Goal: Task Accomplishment & Management: Complete application form

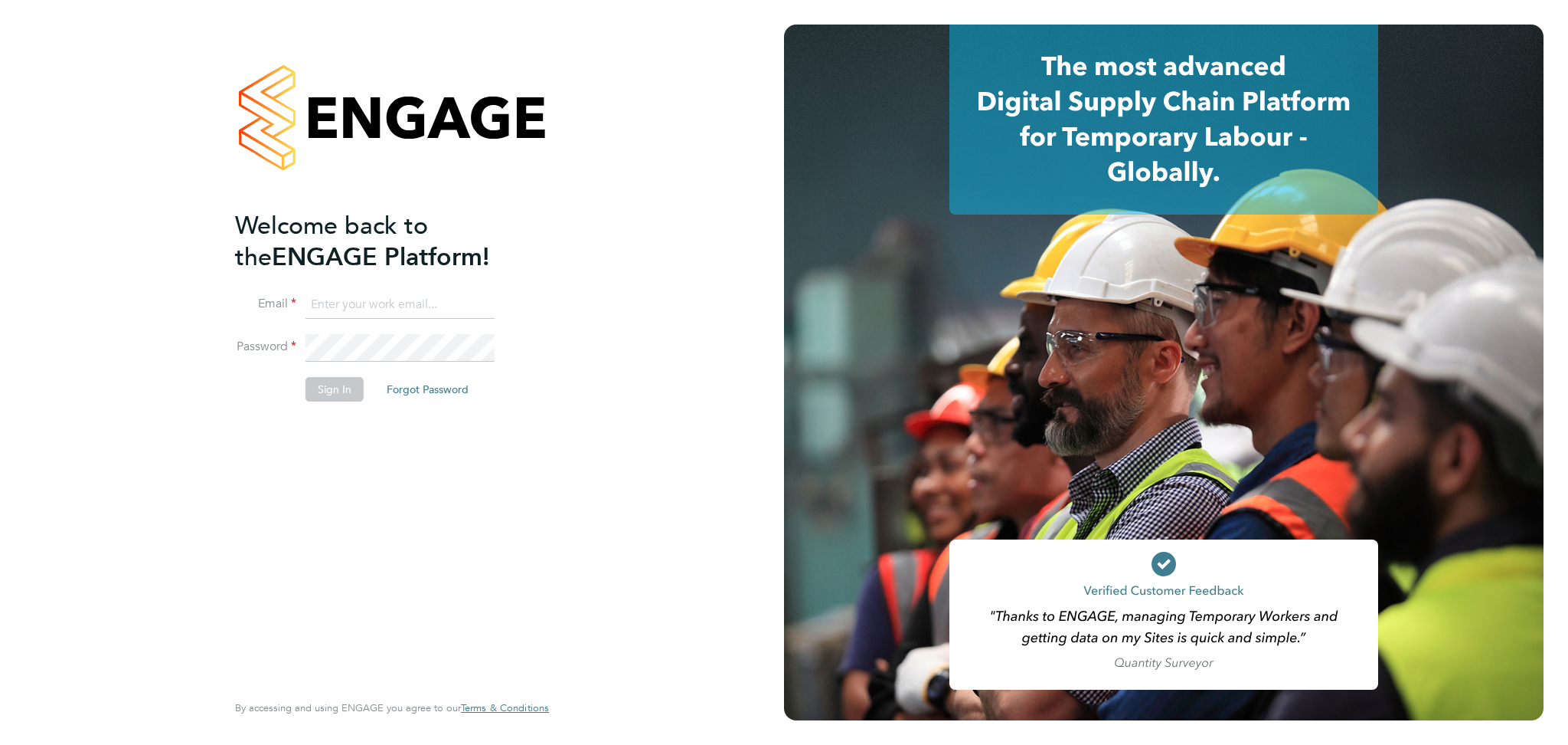
type input "louis.barnfield@randstad.co.uk"
click at [351, 383] on button "Sign In" at bounding box center [335, 389] width 58 height 24
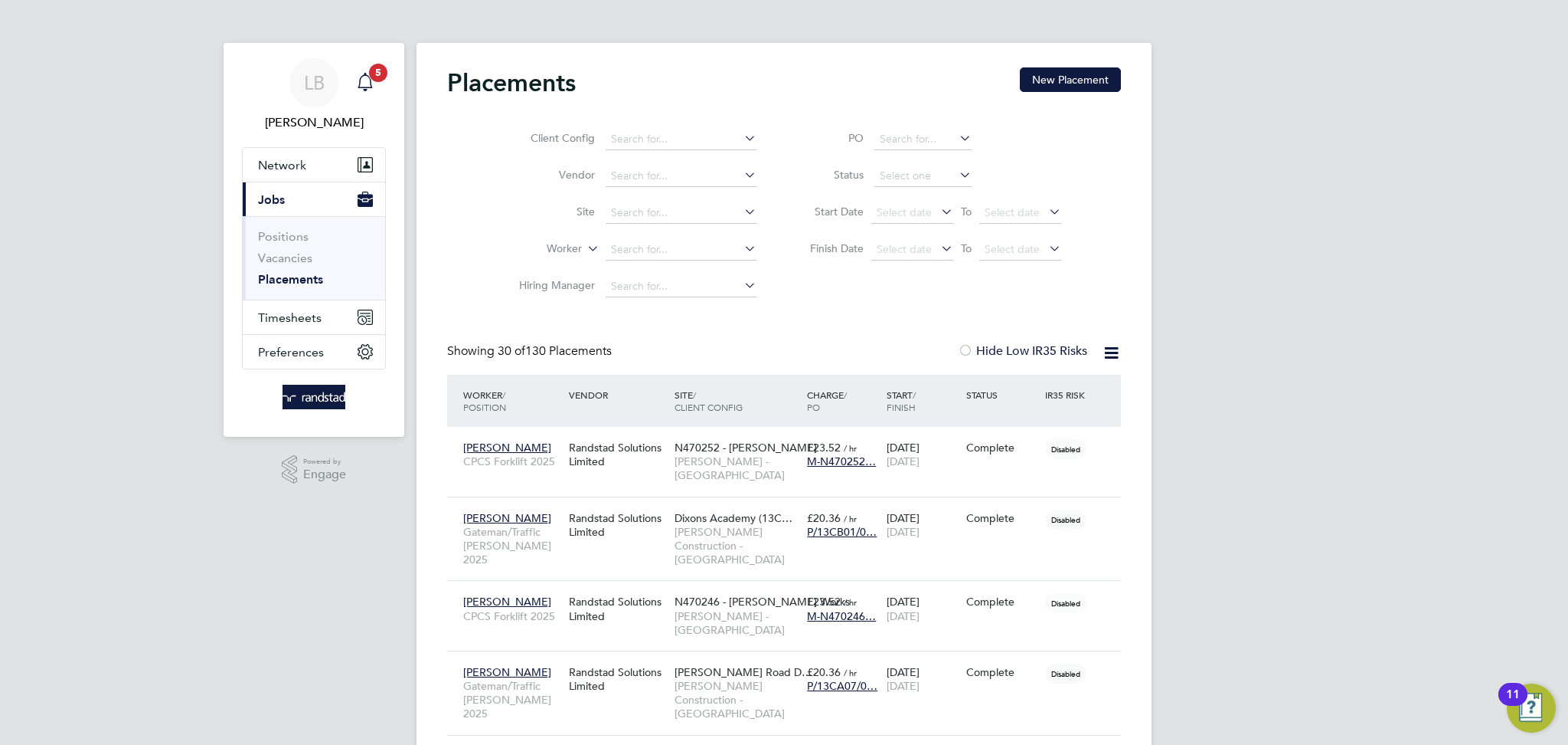
click at [374, 71] on span "5" at bounding box center [378, 72] width 19 height 19
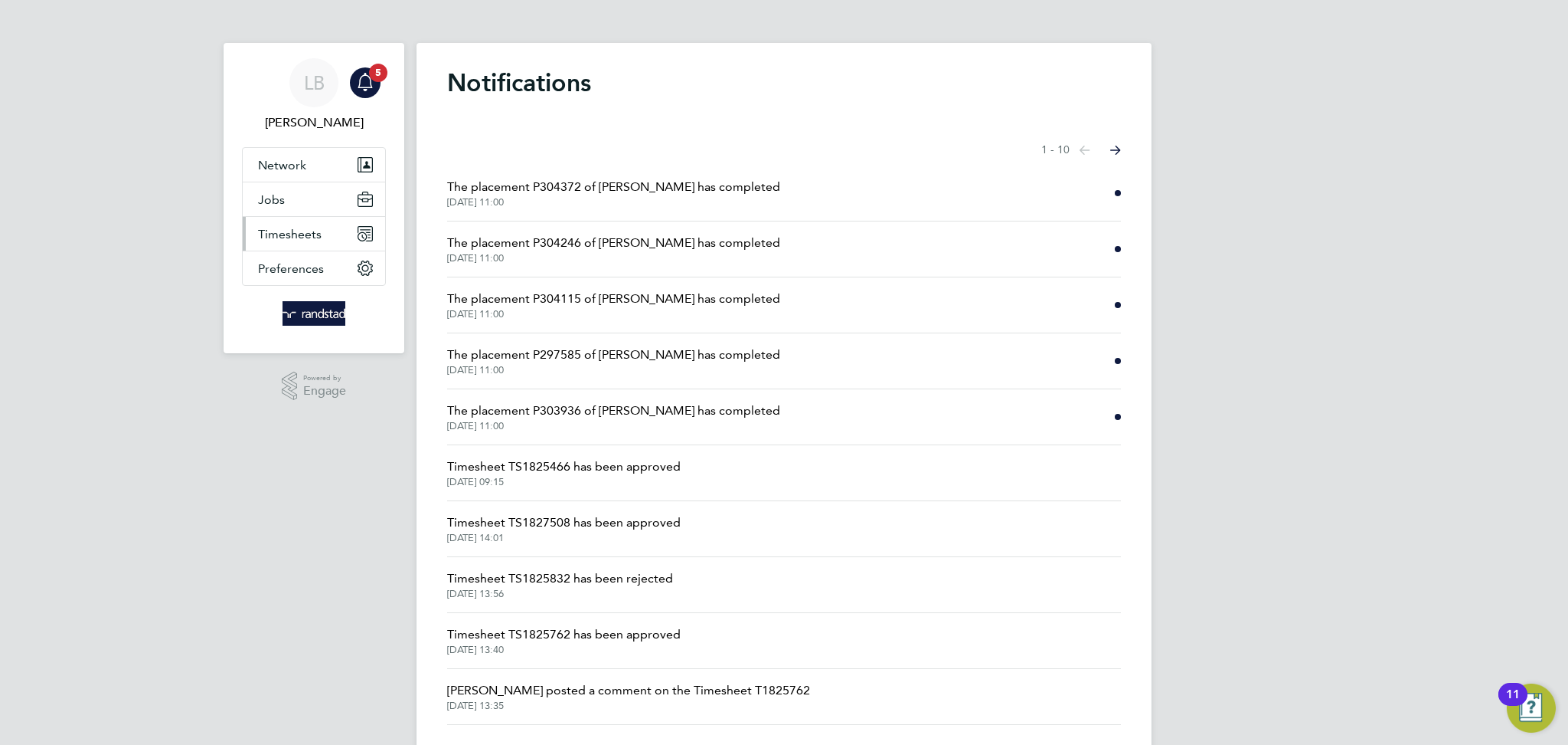
click at [307, 240] on span "Timesheets" at bounding box center [290, 234] width 63 height 15
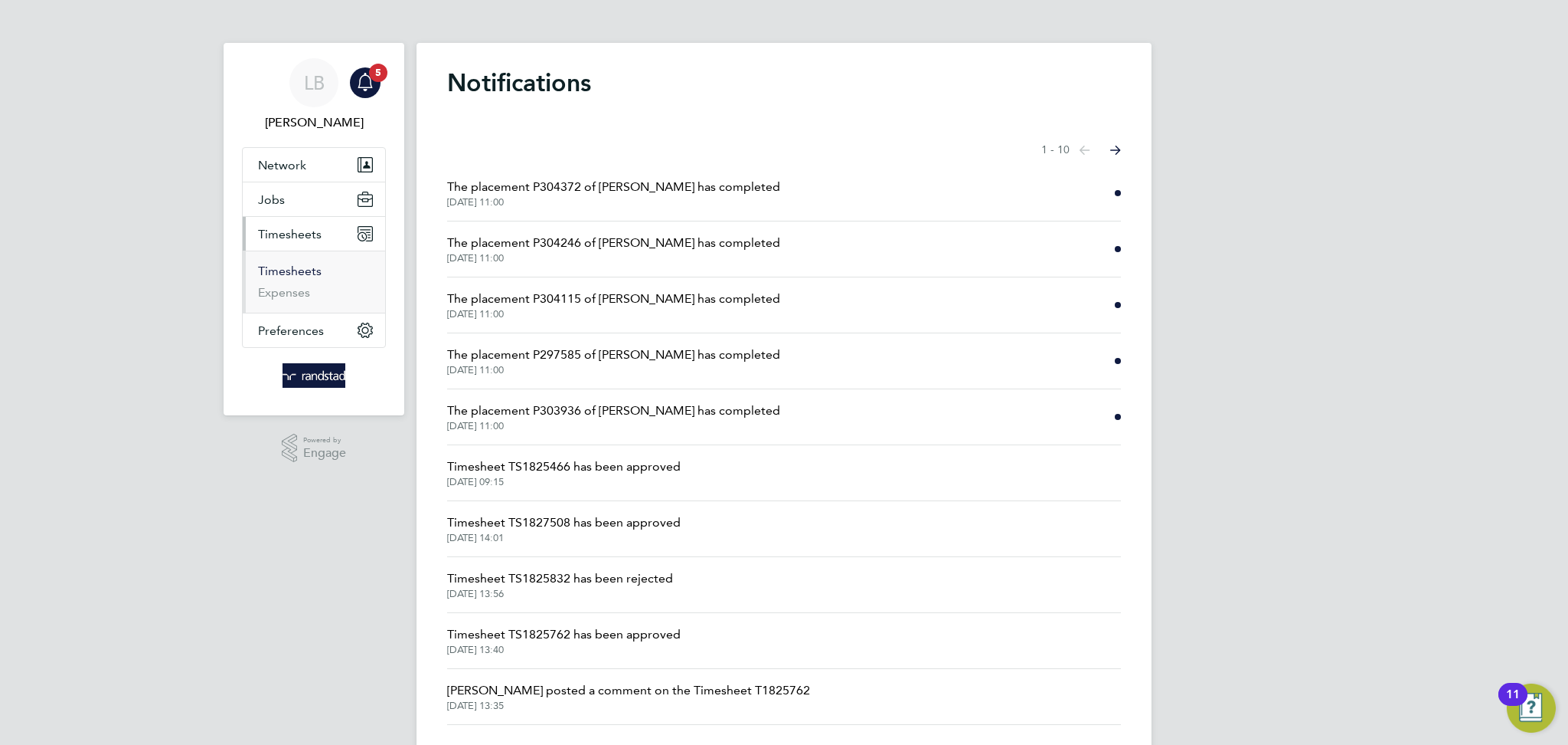
click at [294, 273] on link "Timesheets" at bounding box center [290, 271] width 63 height 15
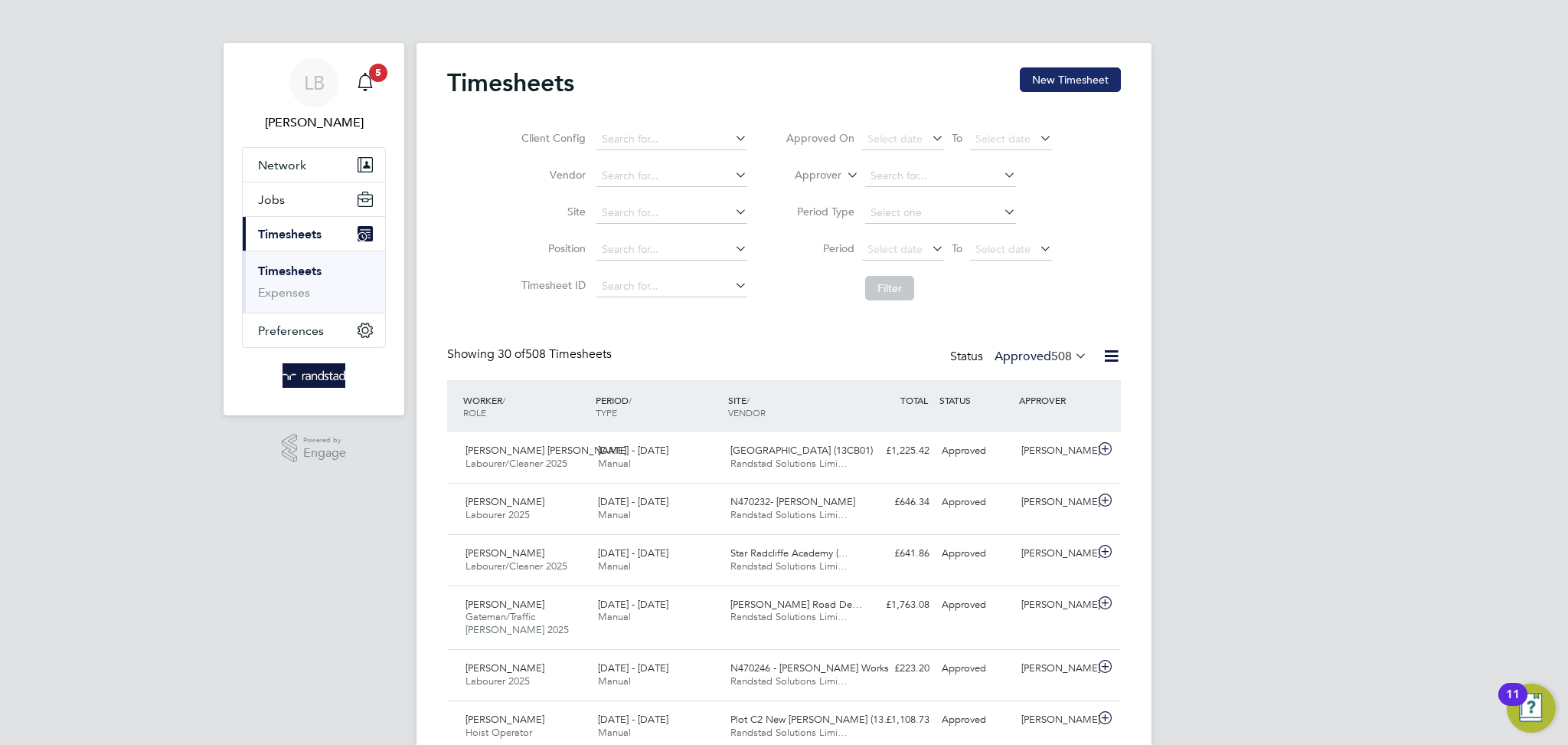
click at [1037, 76] on button "New Timesheet" at bounding box center [1071, 80] width 101 height 24
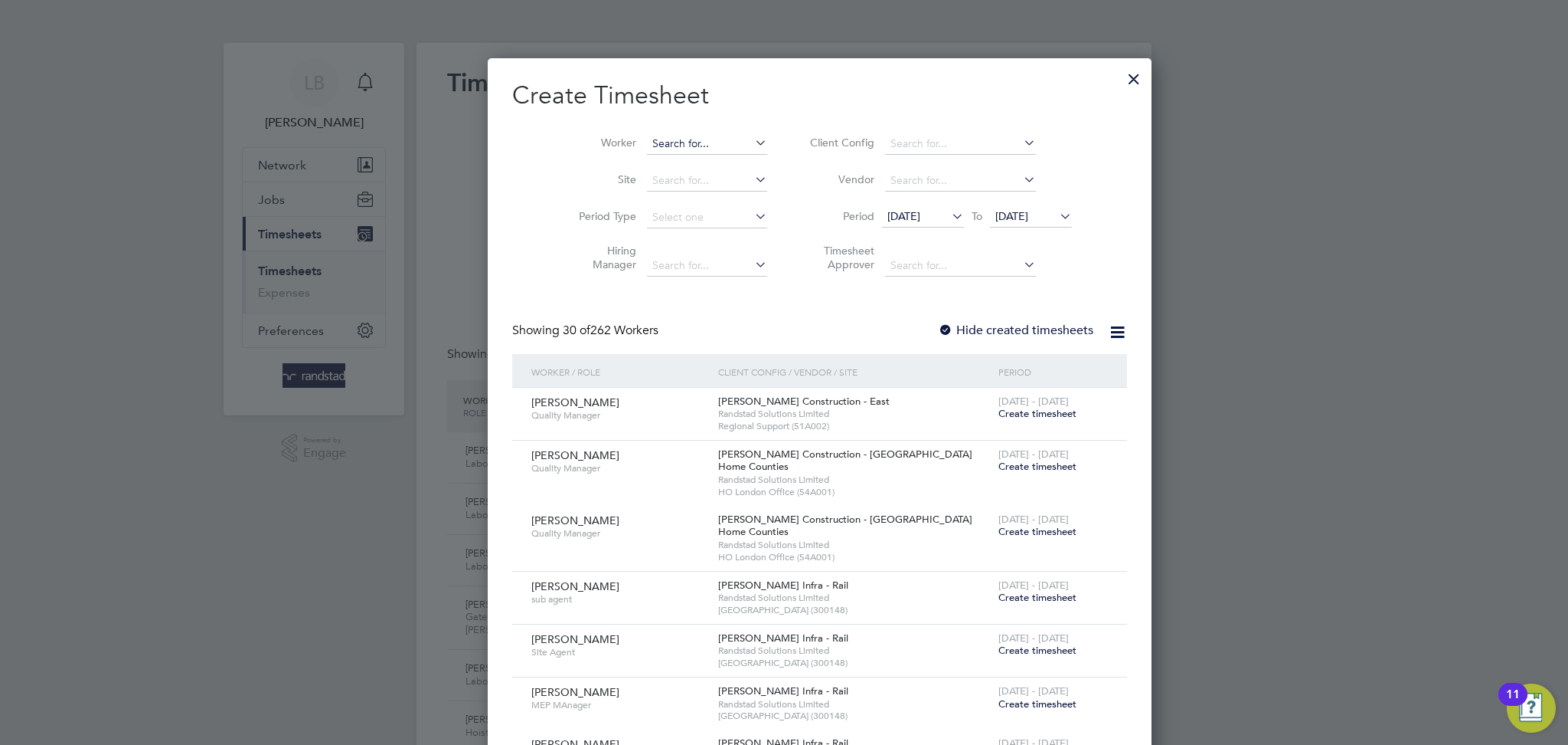
click at [684, 144] on input at bounding box center [707, 144] width 120 height 21
click at [685, 165] on li "[PERSON_NAME] od" at bounding box center [683, 164] width 146 height 20
type input "[PERSON_NAME]"
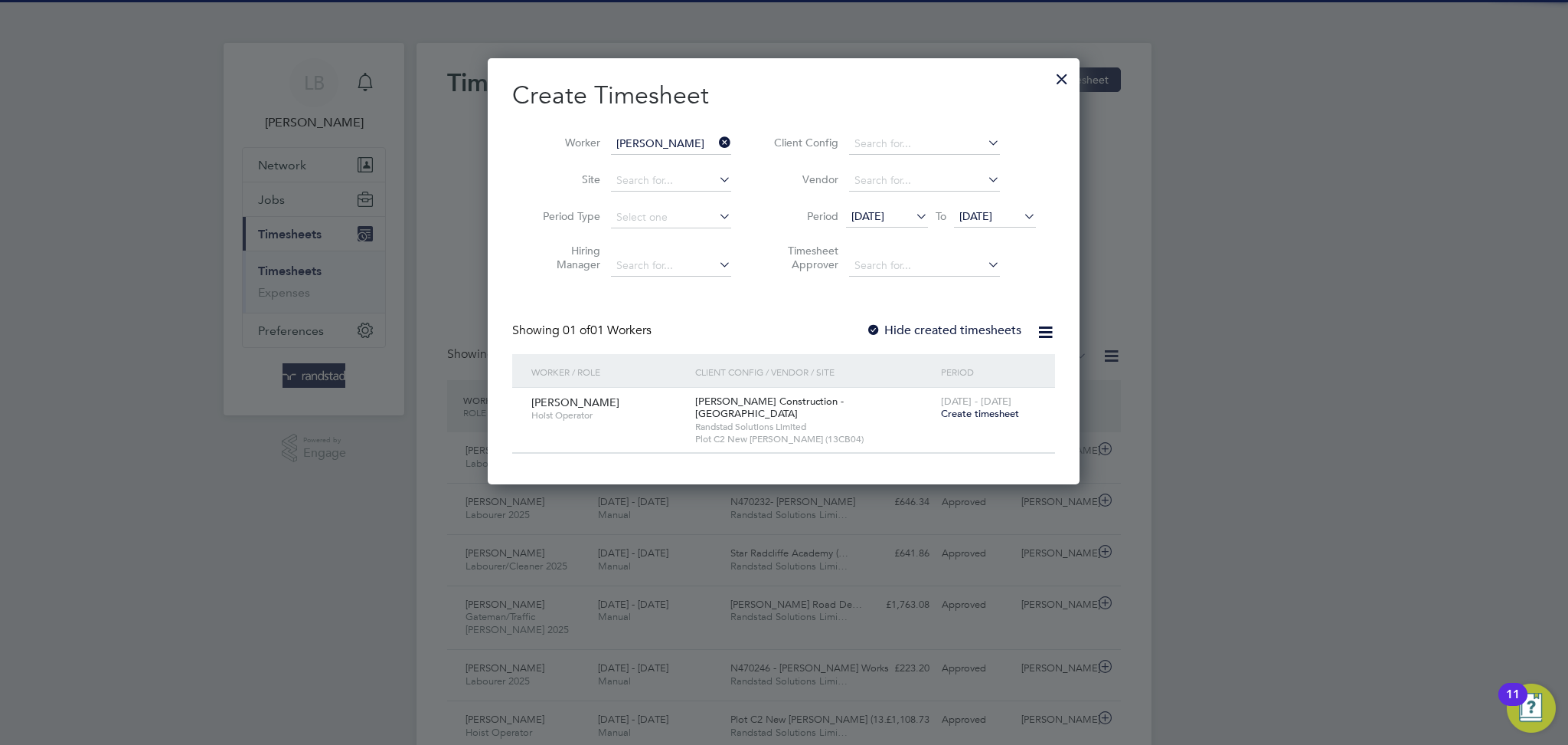
click at [685, 165] on li "Site" at bounding box center [632, 180] width 238 height 37
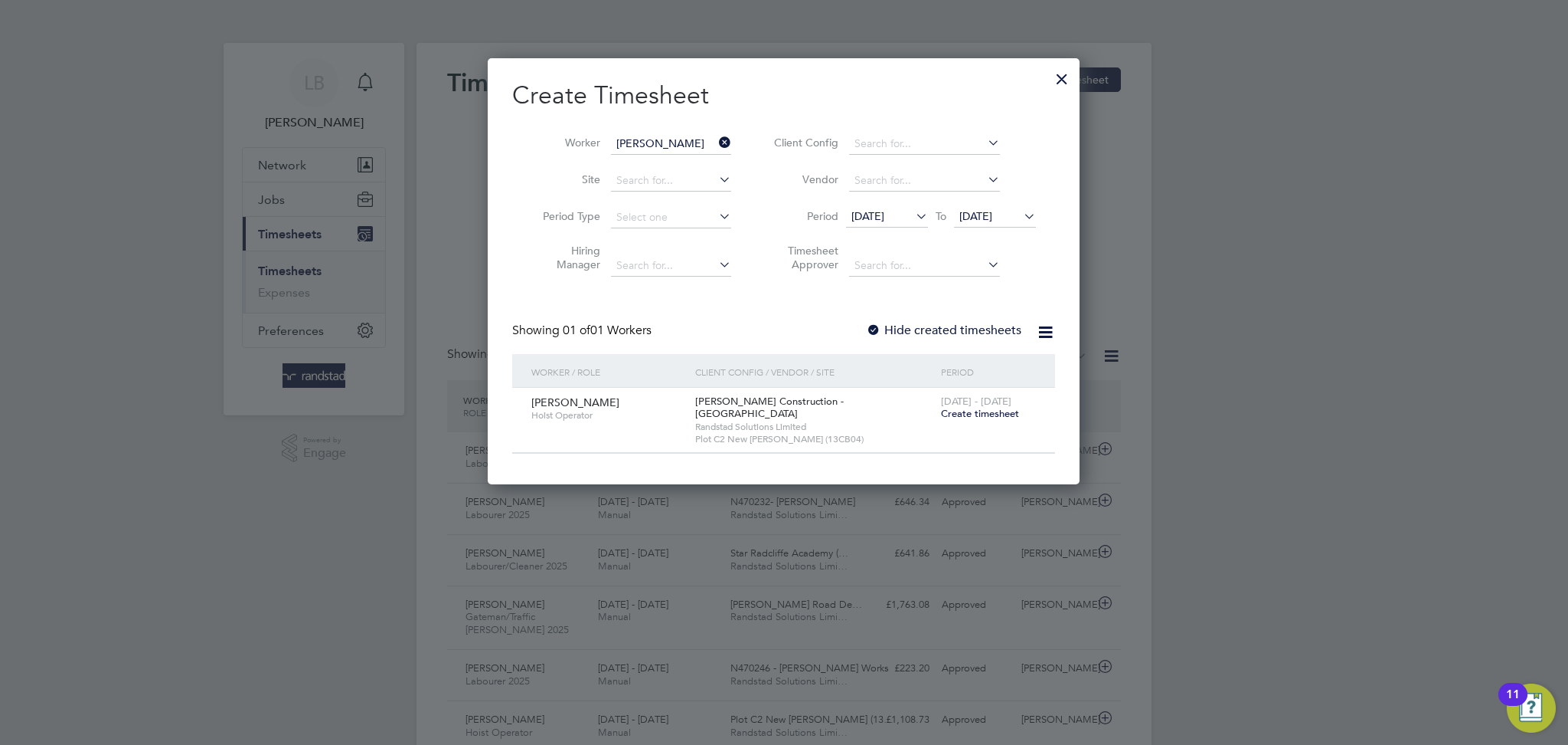
click at [979, 412] on span "Create timesheet" at bounding box center [980, 413] width 78 height 13
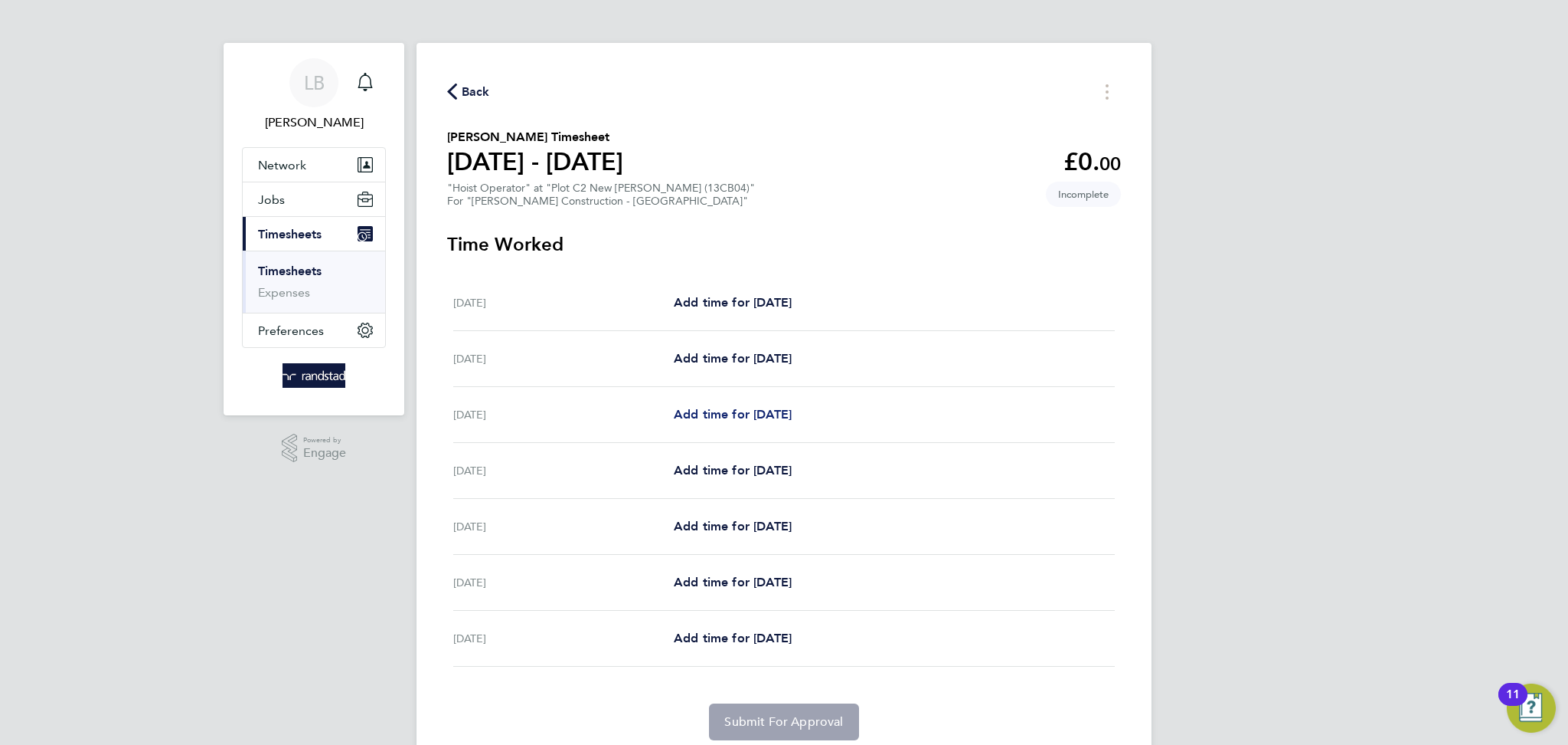
click at [758, 410] on span "Add time for [DATE]" at bounding box center [732, 414] width 118 height 15
select select "30"
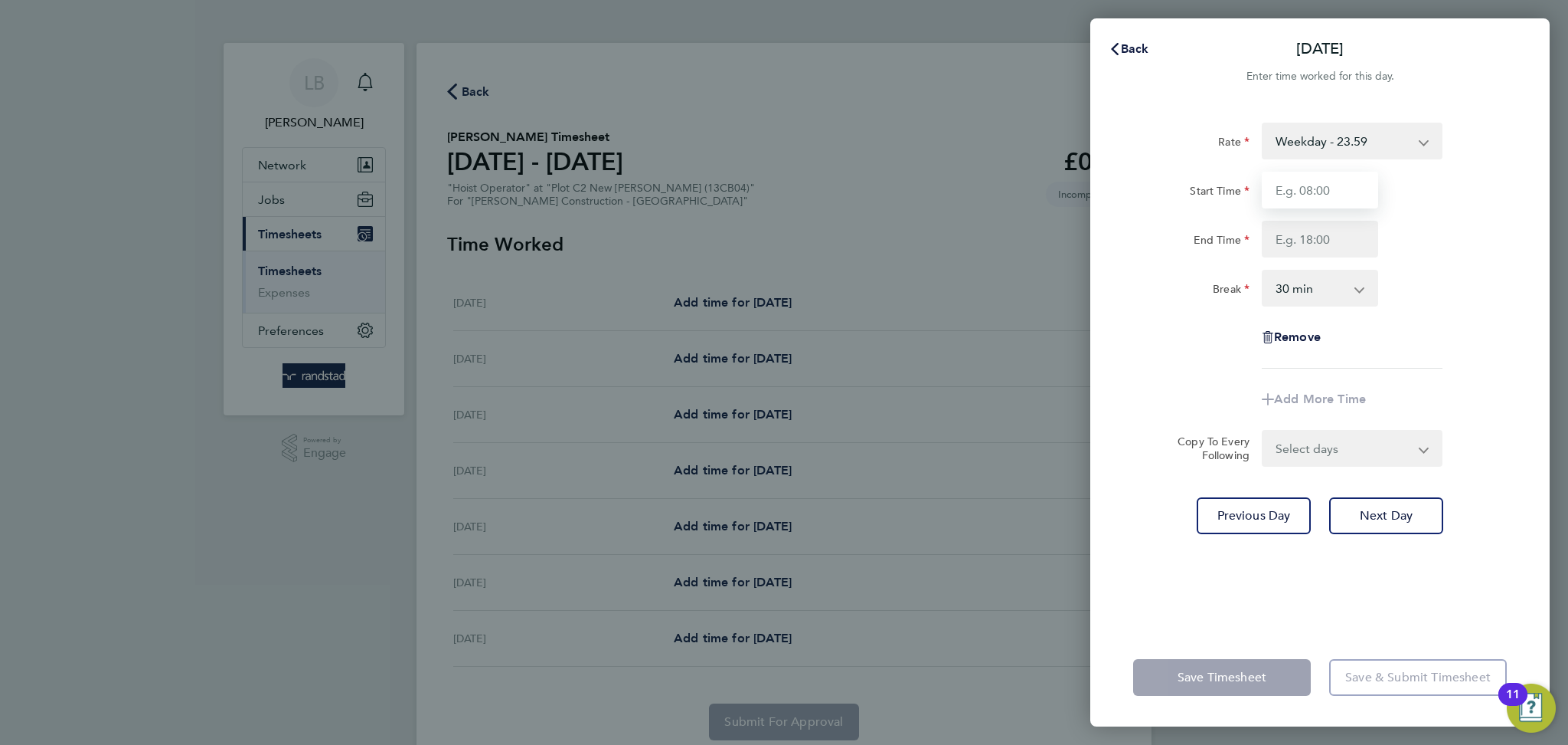
click at [1304, 188] on input "Start Time" at bounding box center [1320, 189] width 116 height 37
type input "07:30"
click at [1334, 244] on input "End Time" at bounding box center [1320, 239] width 116 height 37
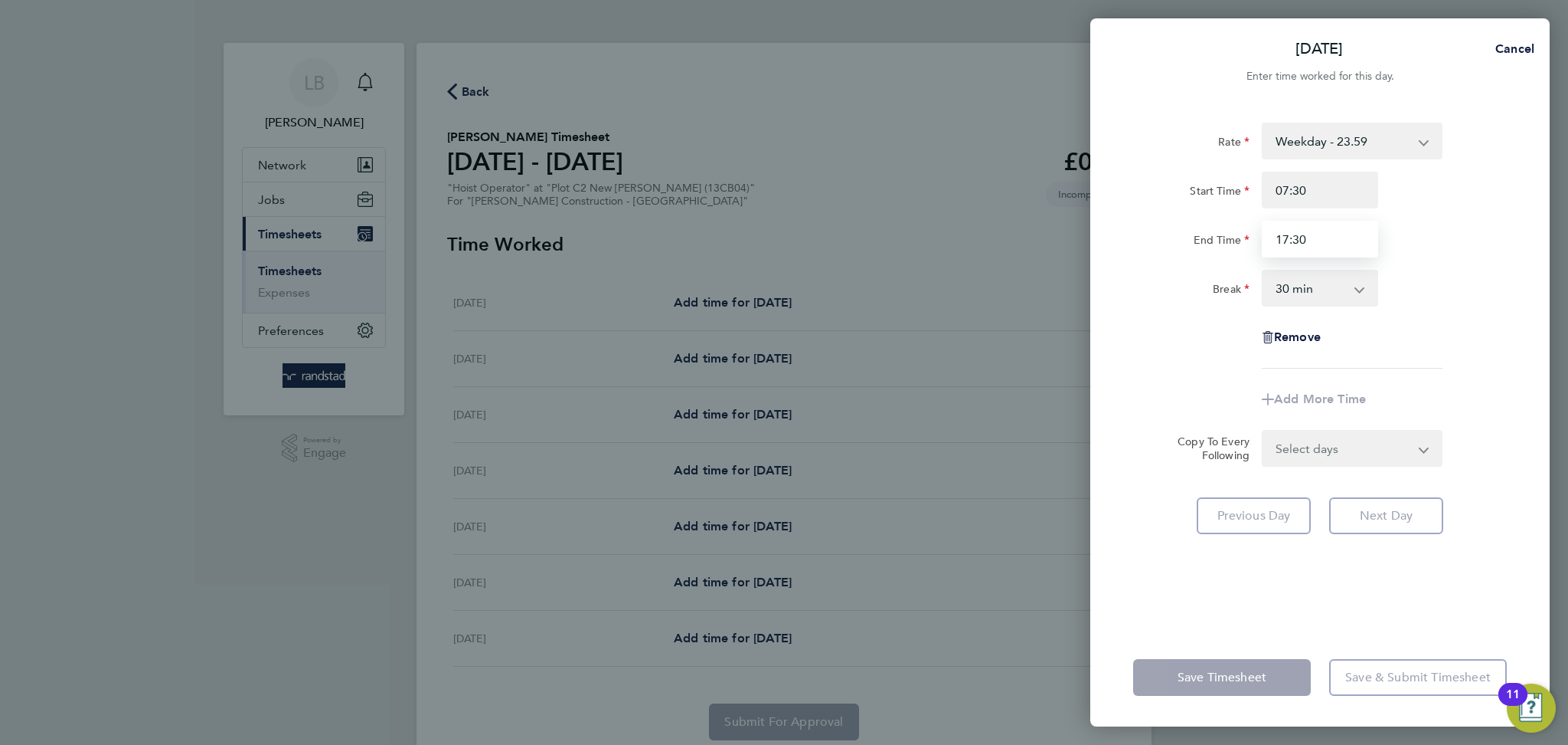
type input "17:30"
click at [1509, 417] on div "Add More Time" at bounding box center [1321, 398] width 386 height 37
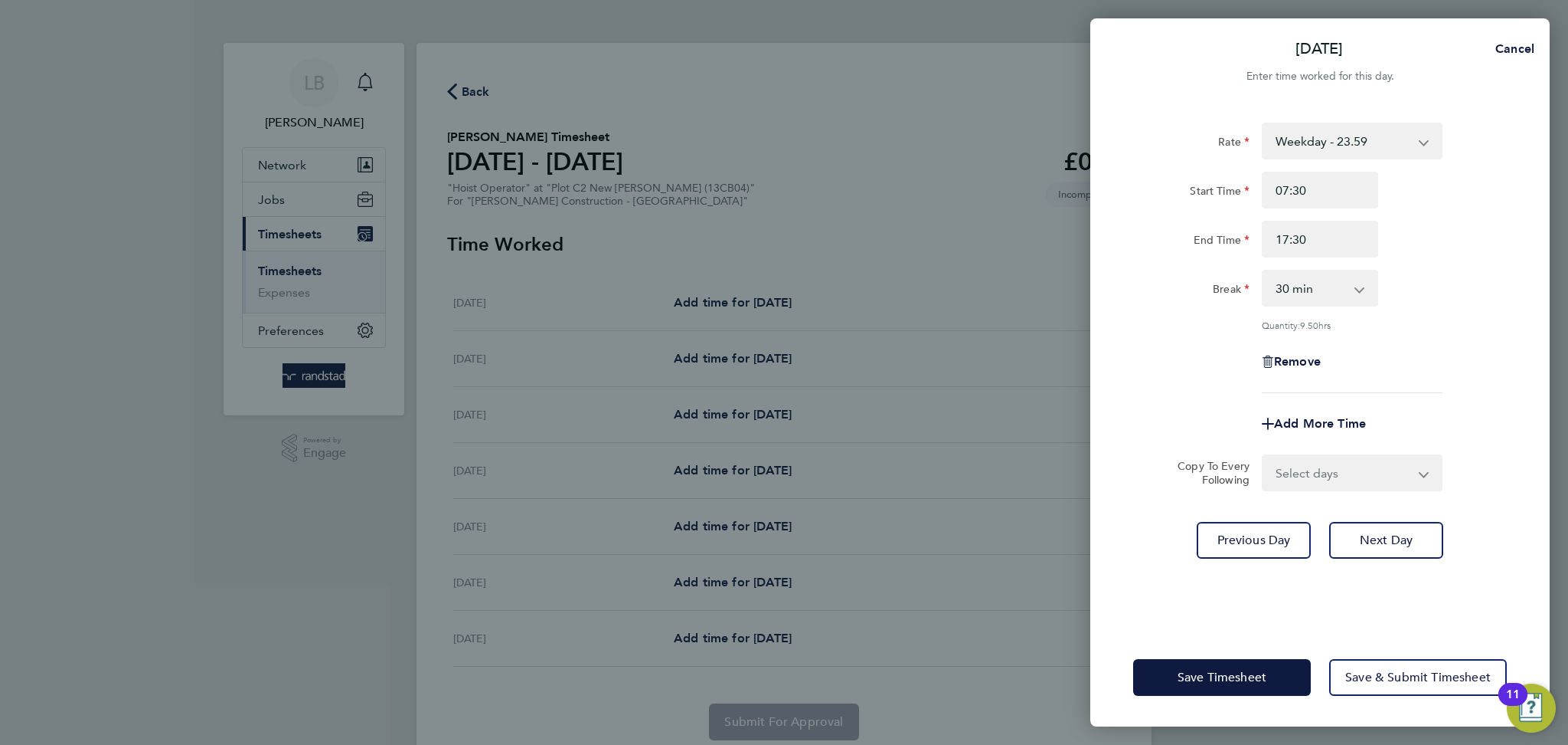
click at [1315, 463] on select "Select days Day [DATE] [DATE] [DATE] [DATE]" at bounding box center [1344, 473] width 161 height 34
select select "DAY"
click at [1264, 456] on select "Select days Day [DATE] [DATE] [DATE] [DATE]" at bounding box center [1344, 473] width 161 height 34
select select "[DATE]"
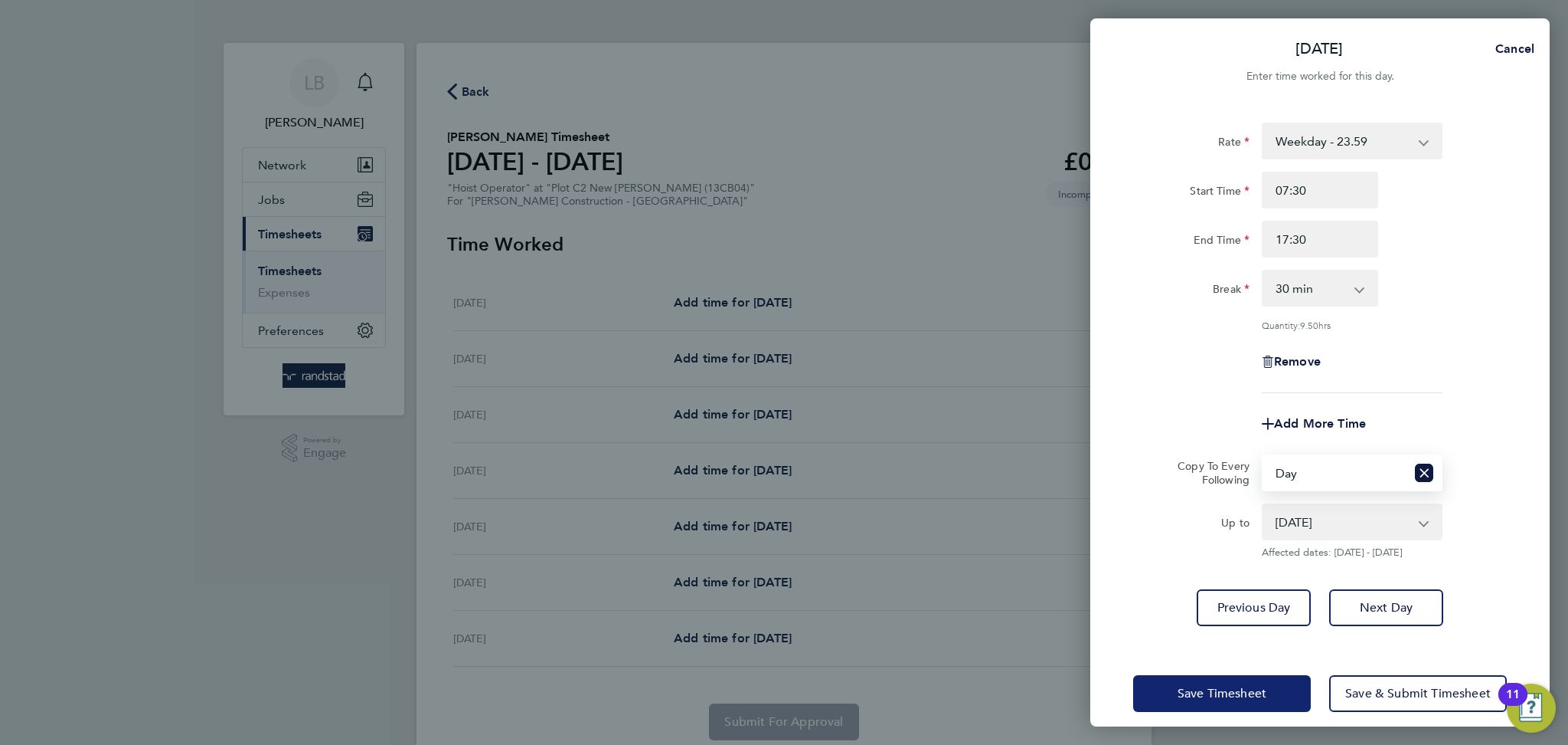
click at [1221, 692] on span "Save Timesheet" at bounding box center [1222, 693] width 89 height 15
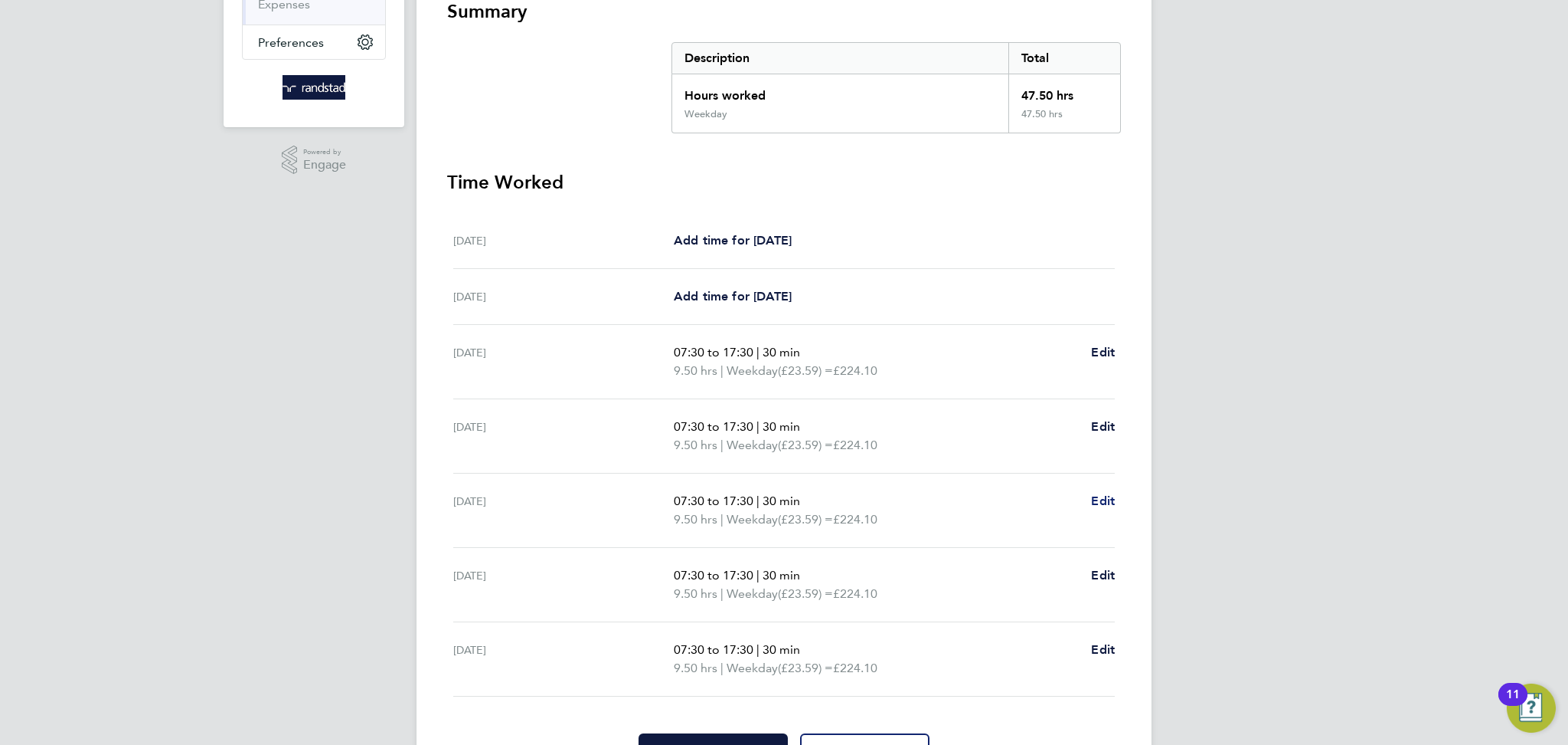
click at [1099, 500] on span "Edit" at bounding box center [1102, 501] width 24 height 15
select select "30"
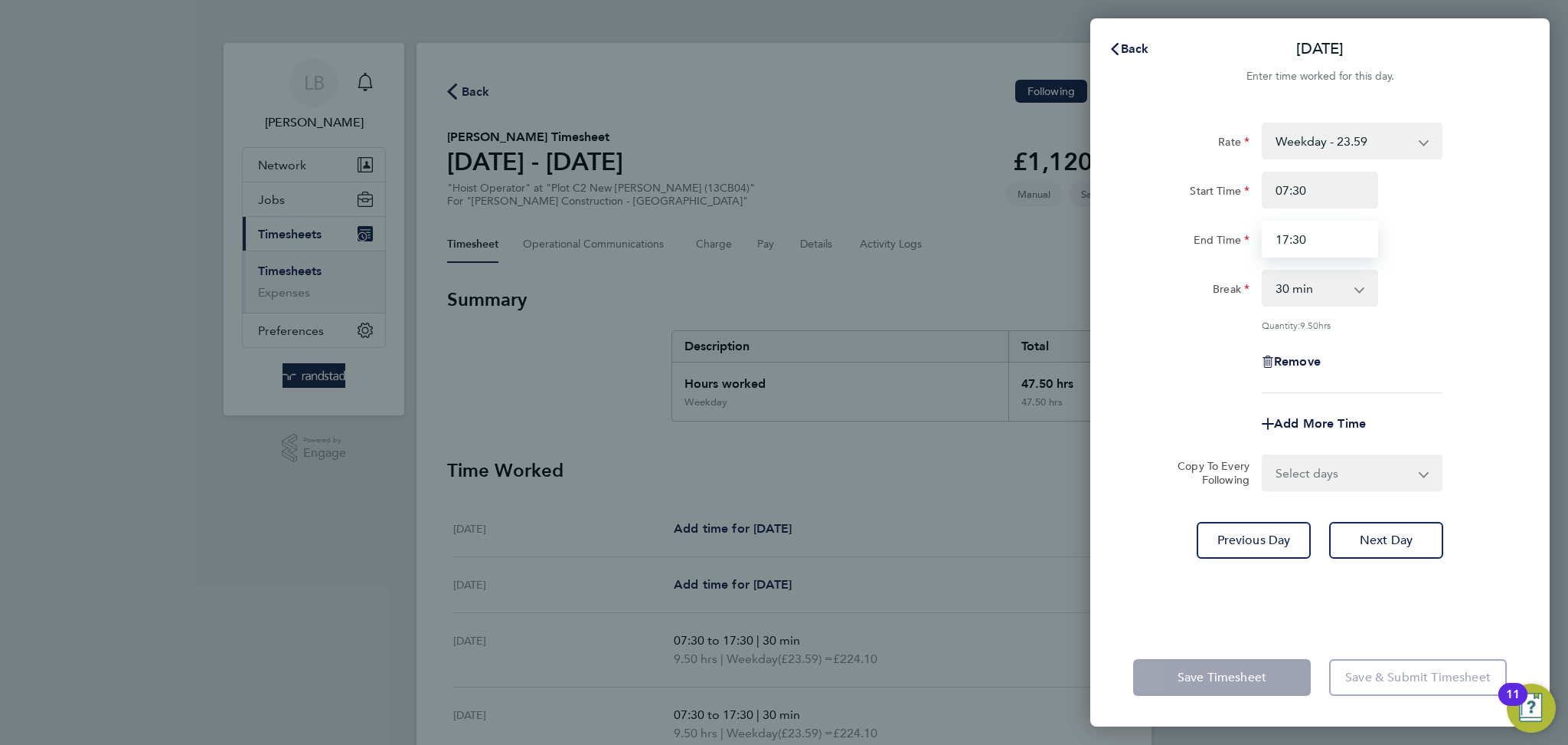
click at [1304, 246] on input "17:30" at bounding box center [1320, 239] width 116 height 37
type input "17:00"
click at [1421, 299] on div "Break 0 min 15 min 30 min 45 min 60 min 75 min 90 min" at bounding box center [1321, 287] width 386 height 37
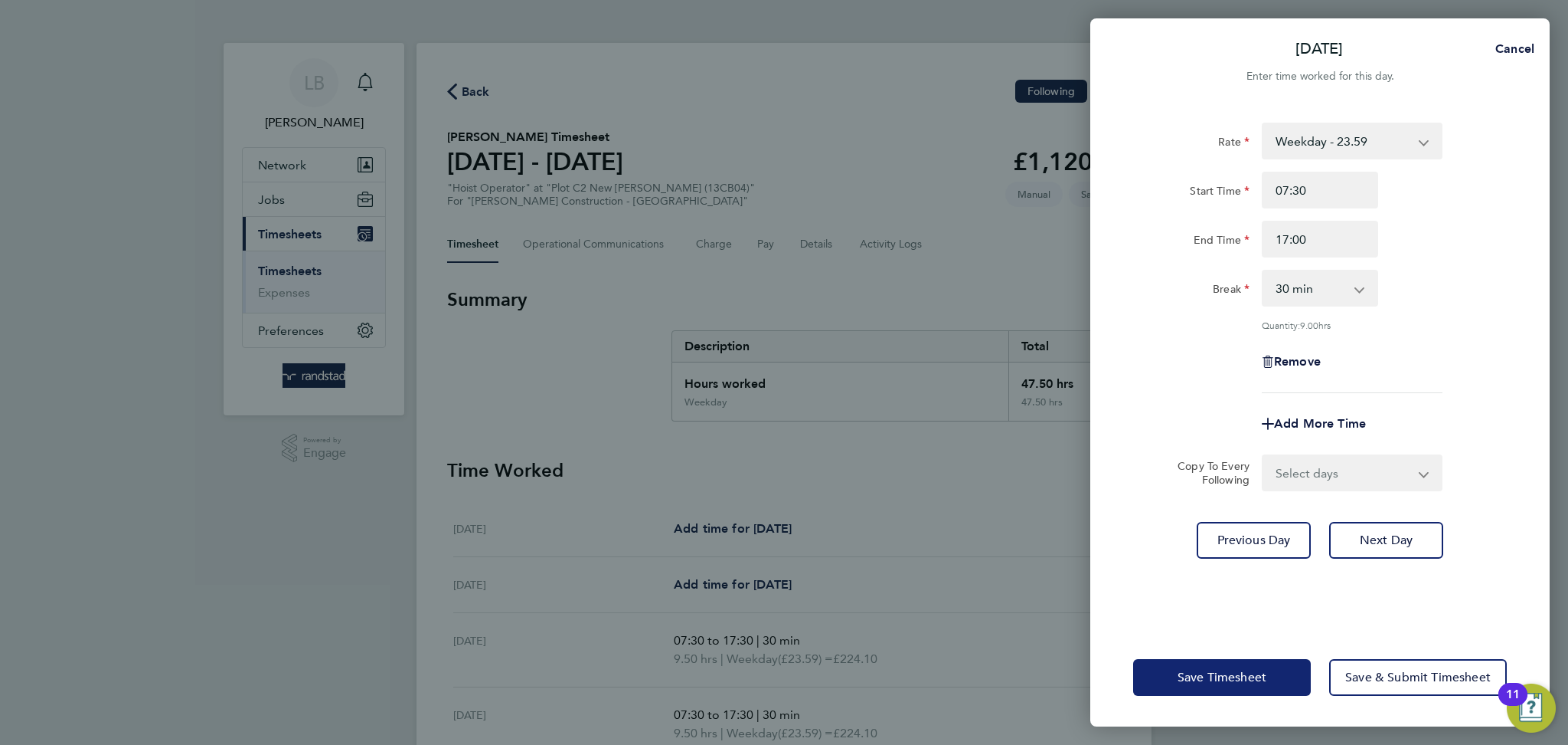
click at [1217, 691] on button "Save Timesheet" at bounding box center [1222, 677] width 178 height 37
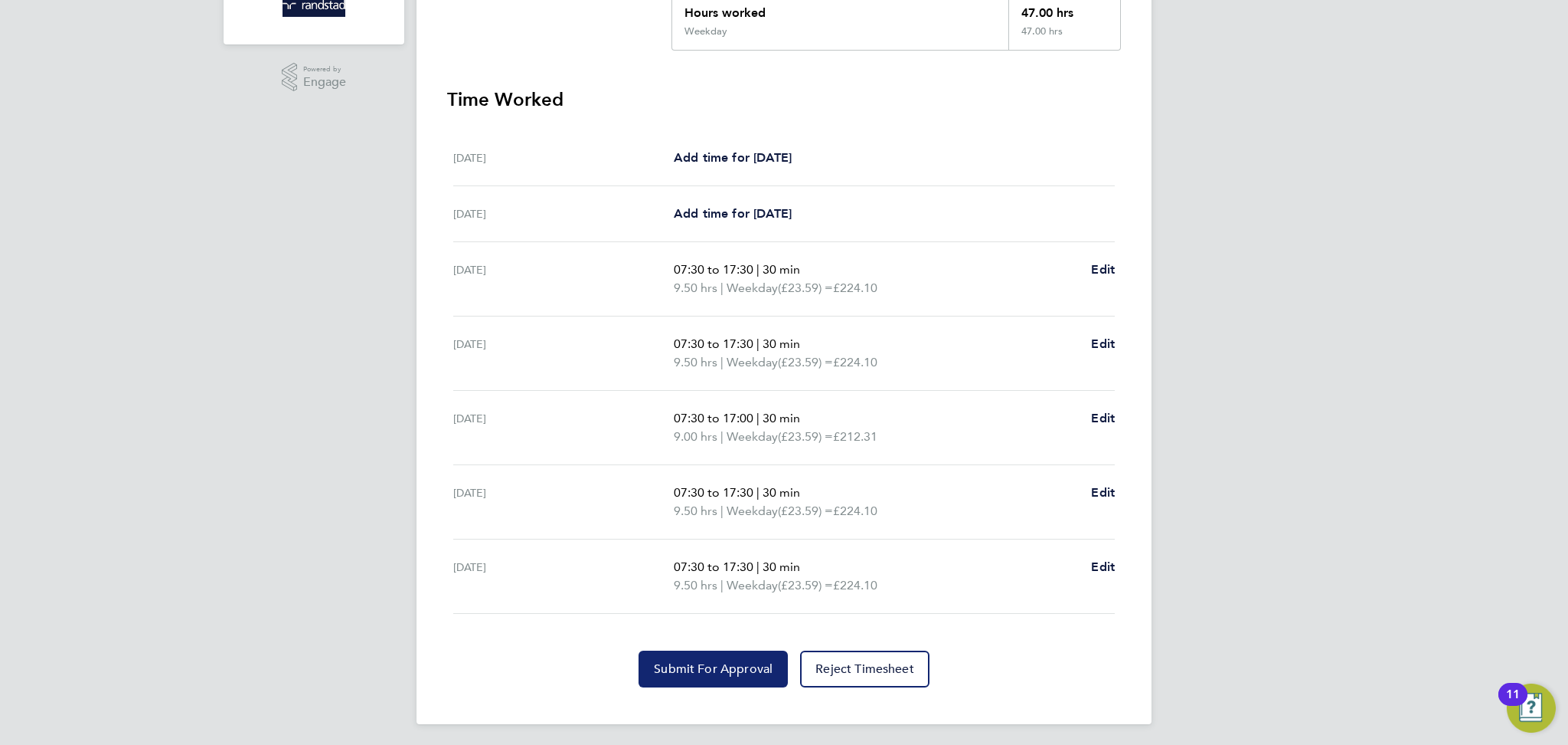
click at [753, 651] on button "Submit For Approval" at bounding box center [713, 669] width 149 height 37
